Goal: Information Seeking & Learning: Understand process/instructions

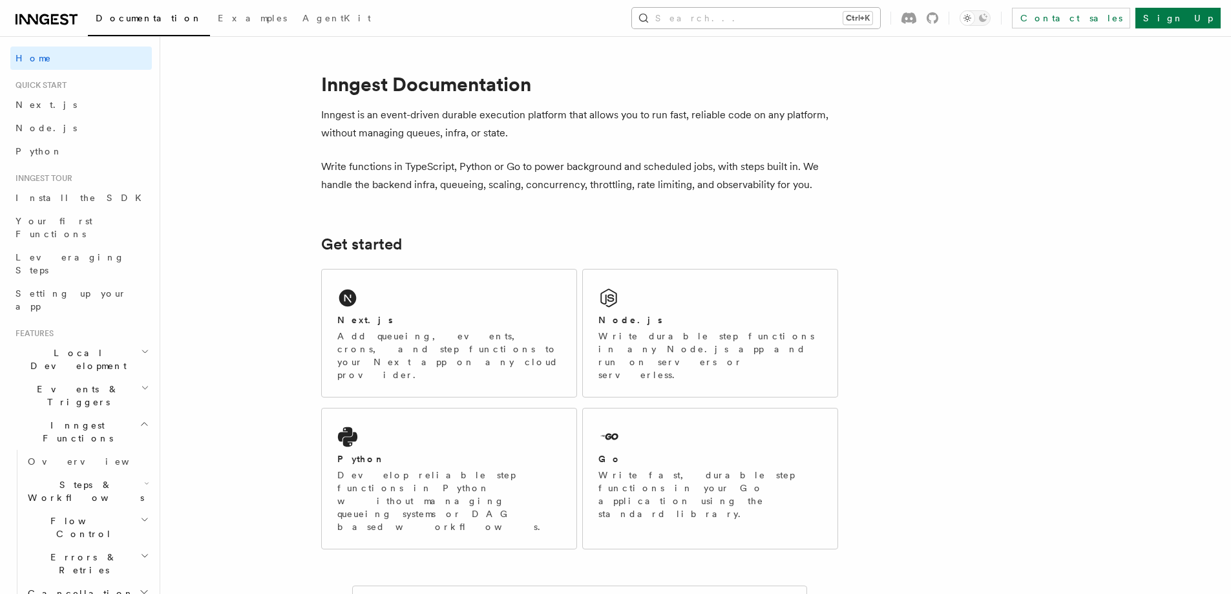
click at [778, 36] on div at bounding box center [615, 36] width 1231 height 1
click at [784, 20] on button "Search... Ctrl+K" at bounding box center [756, 18] width 248 height 21
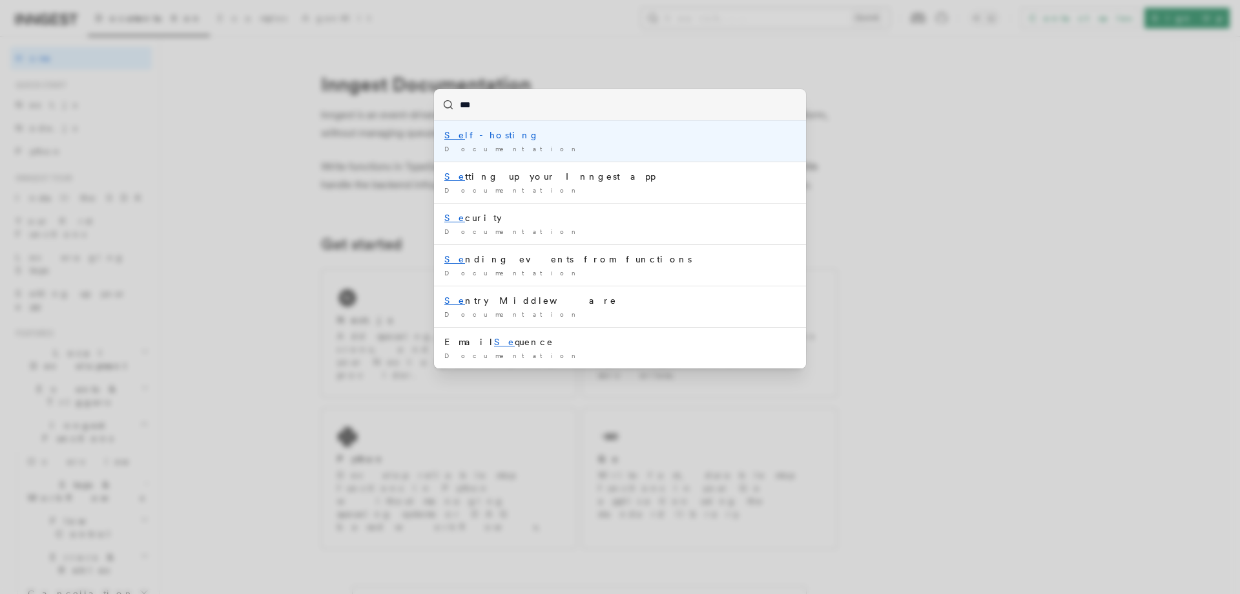
type input "****"
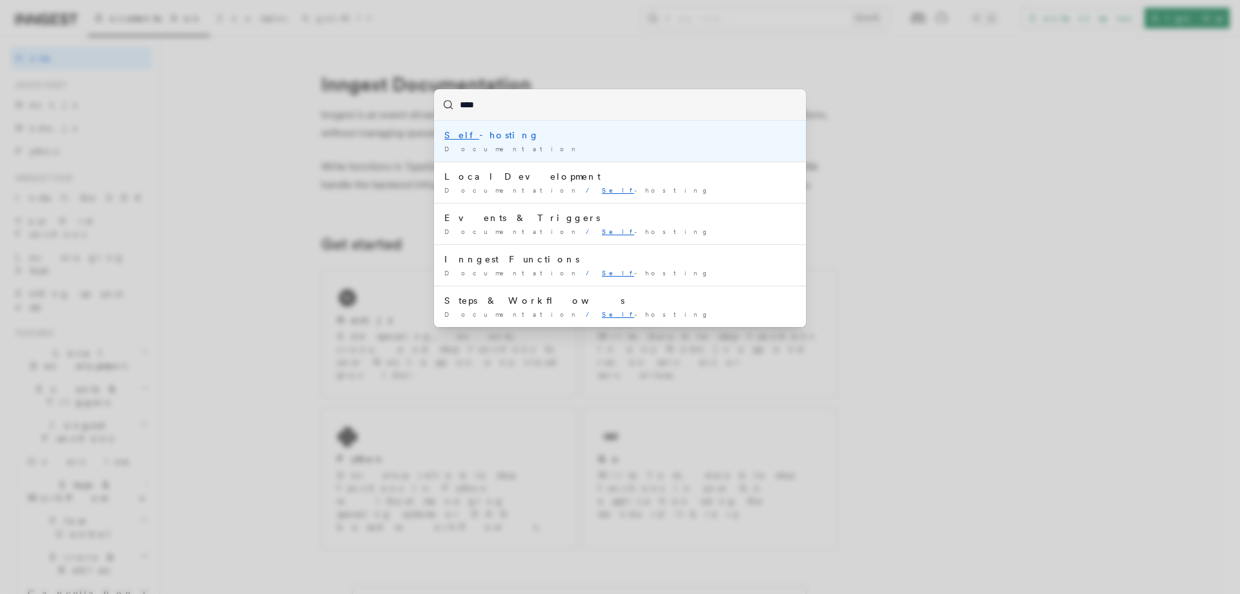
click at [563, 136] on div "Self -hosting" at bounding box center [619, 135] width 351 height 13
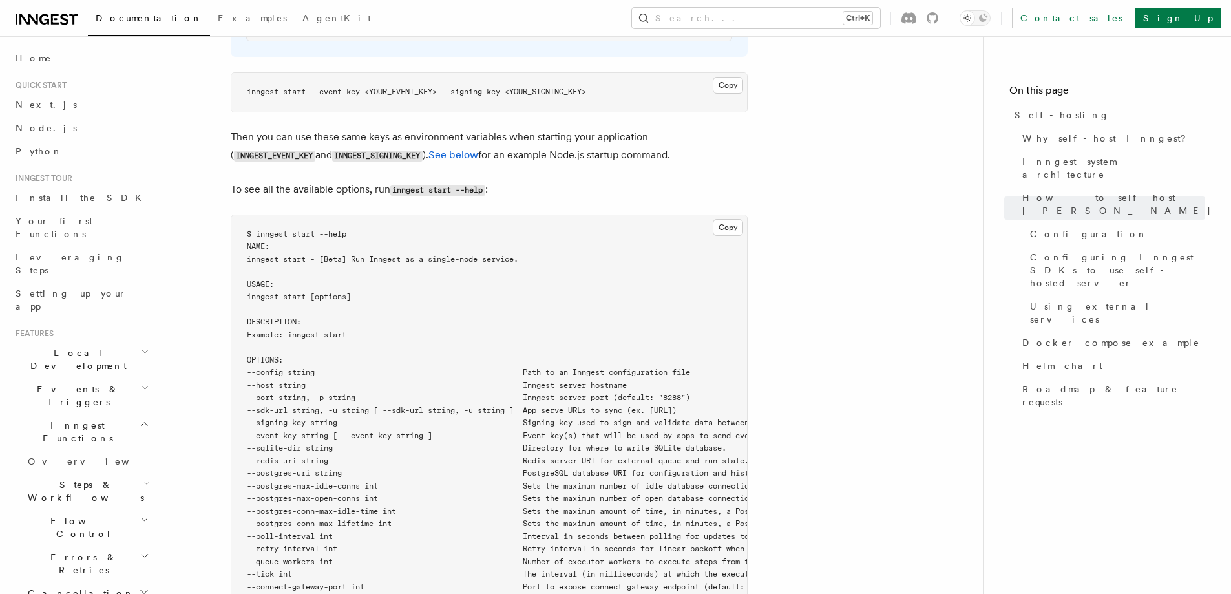
scroll to position [2093, 0]
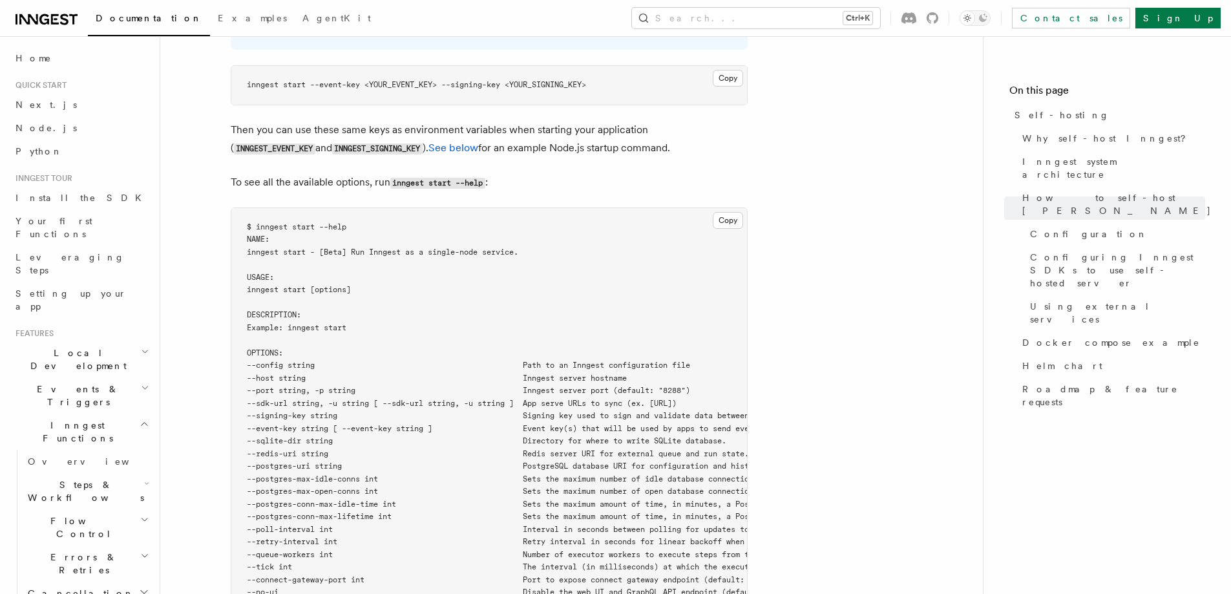
drag, startPoint x: 875, startPoint y: 94, endPoint x: 873, endPoint y: 88, distance: 6.7
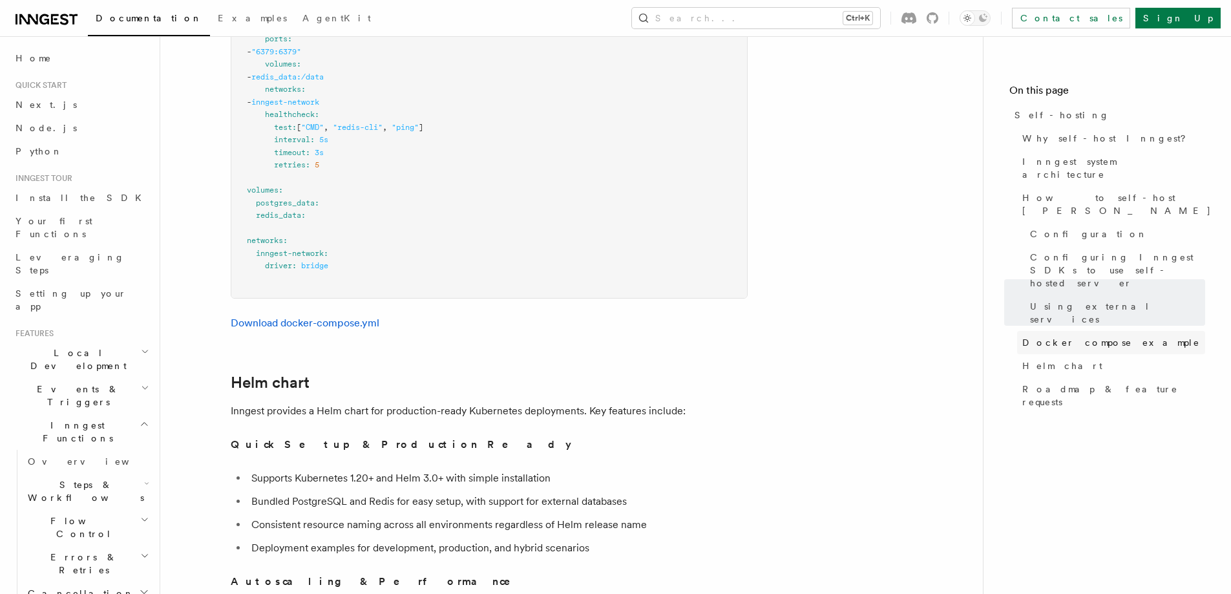
click at [1098, 336] on span "Docker compose example" at bounding box center [1111, 342] width 178 height 13
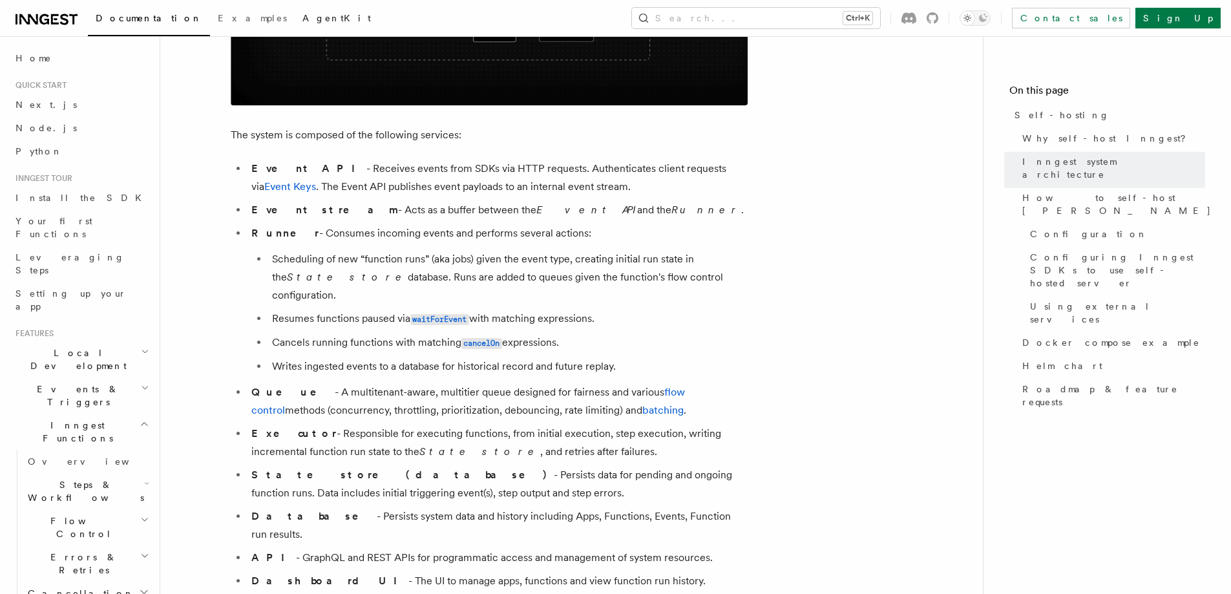
scroll to position [569, 0]
